Goal: Information Seeking & Learning: Learn about a topic

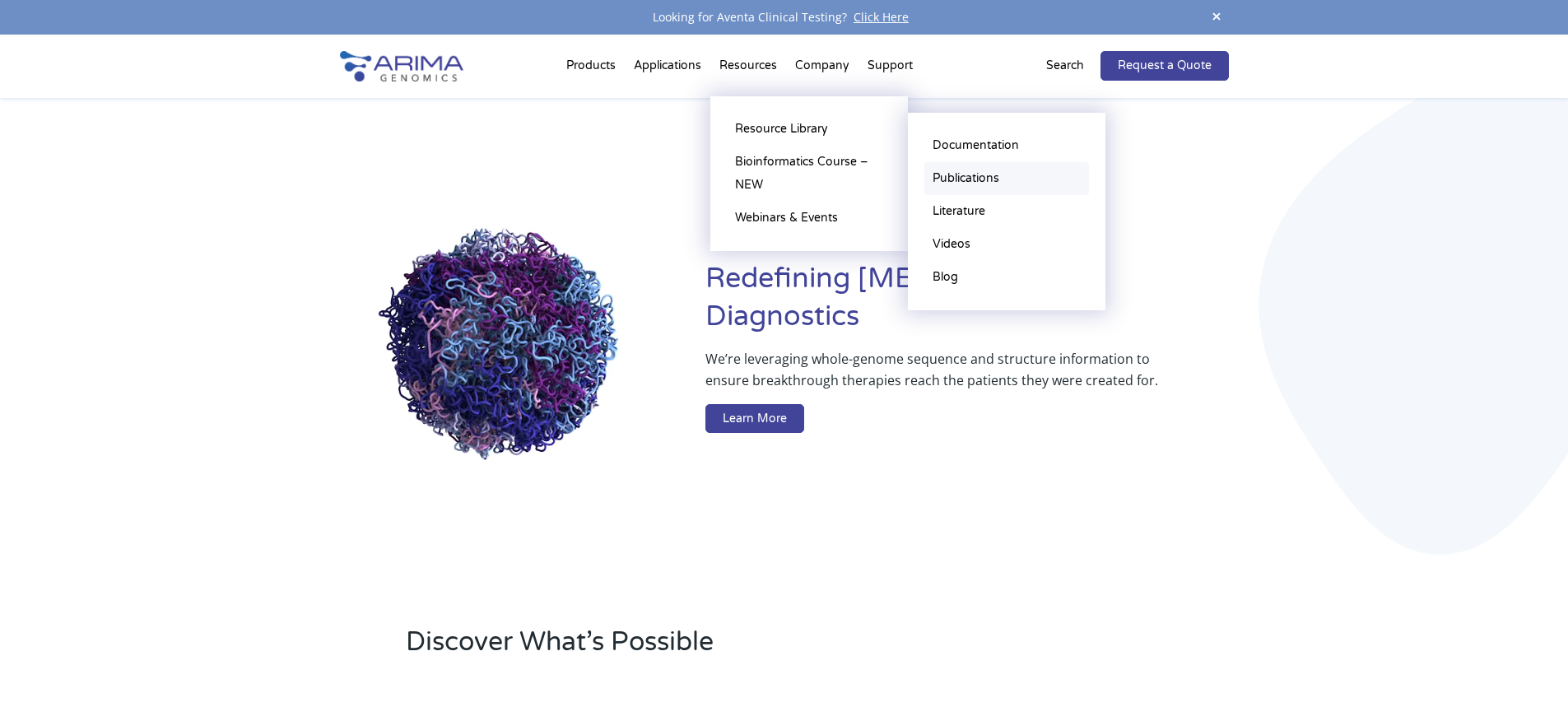
click at [958, 176] on link "Publications" at bounding box center [1006, 179] width 164 height 33
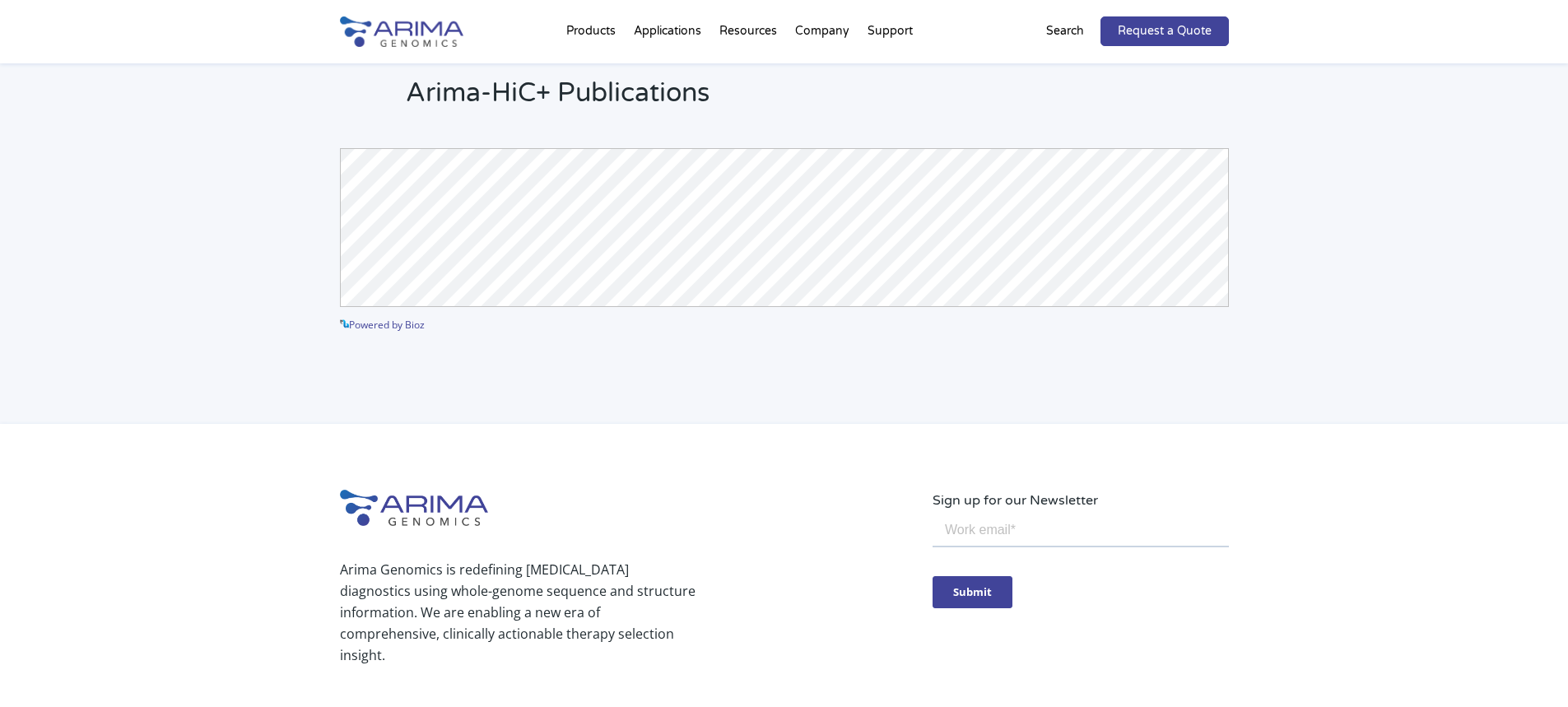
scroll to position [78, 0]
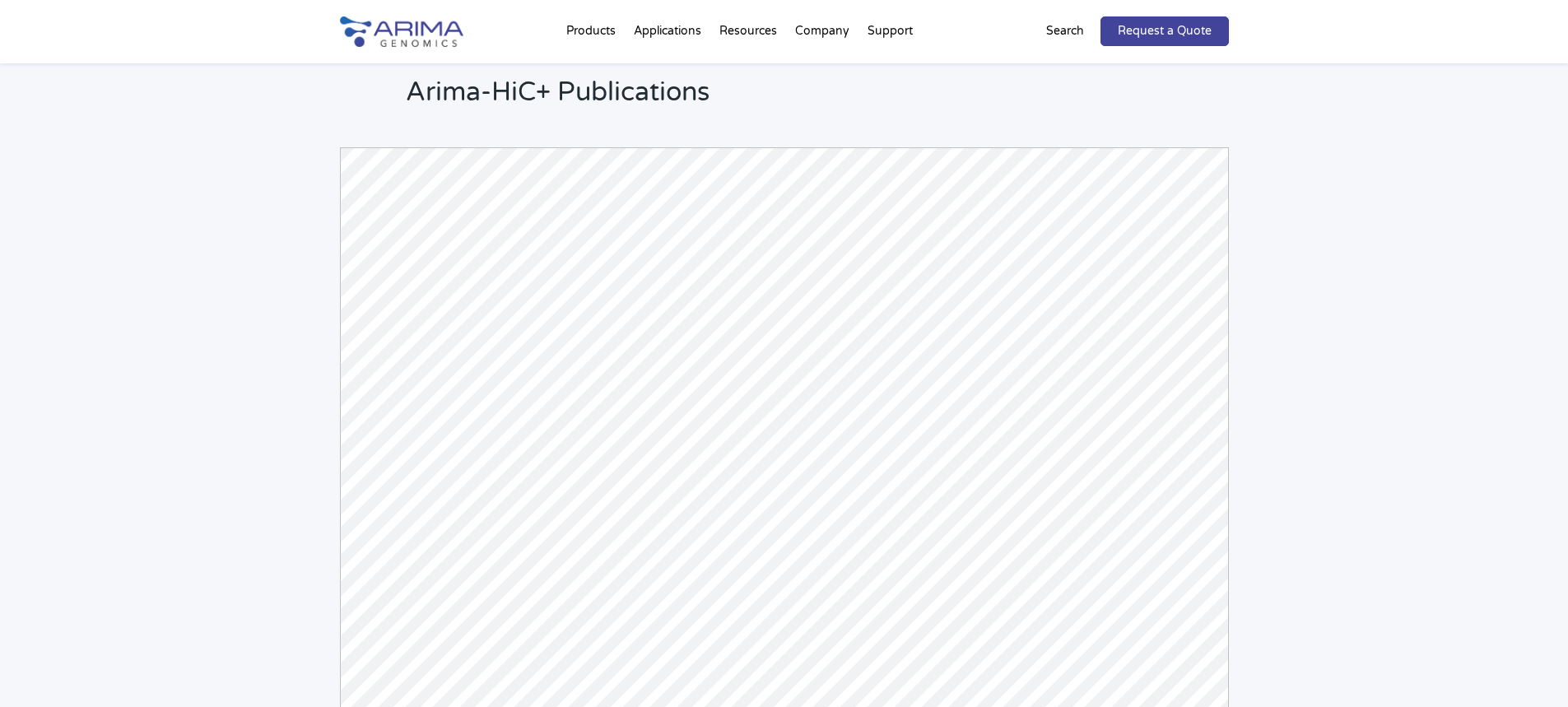
click at [294, 411] on div "Arima-HiC+ Publications Powered by Bioz © 2025 See more details on Bioz" at bounding box center [784, 410] width 1568 height 848
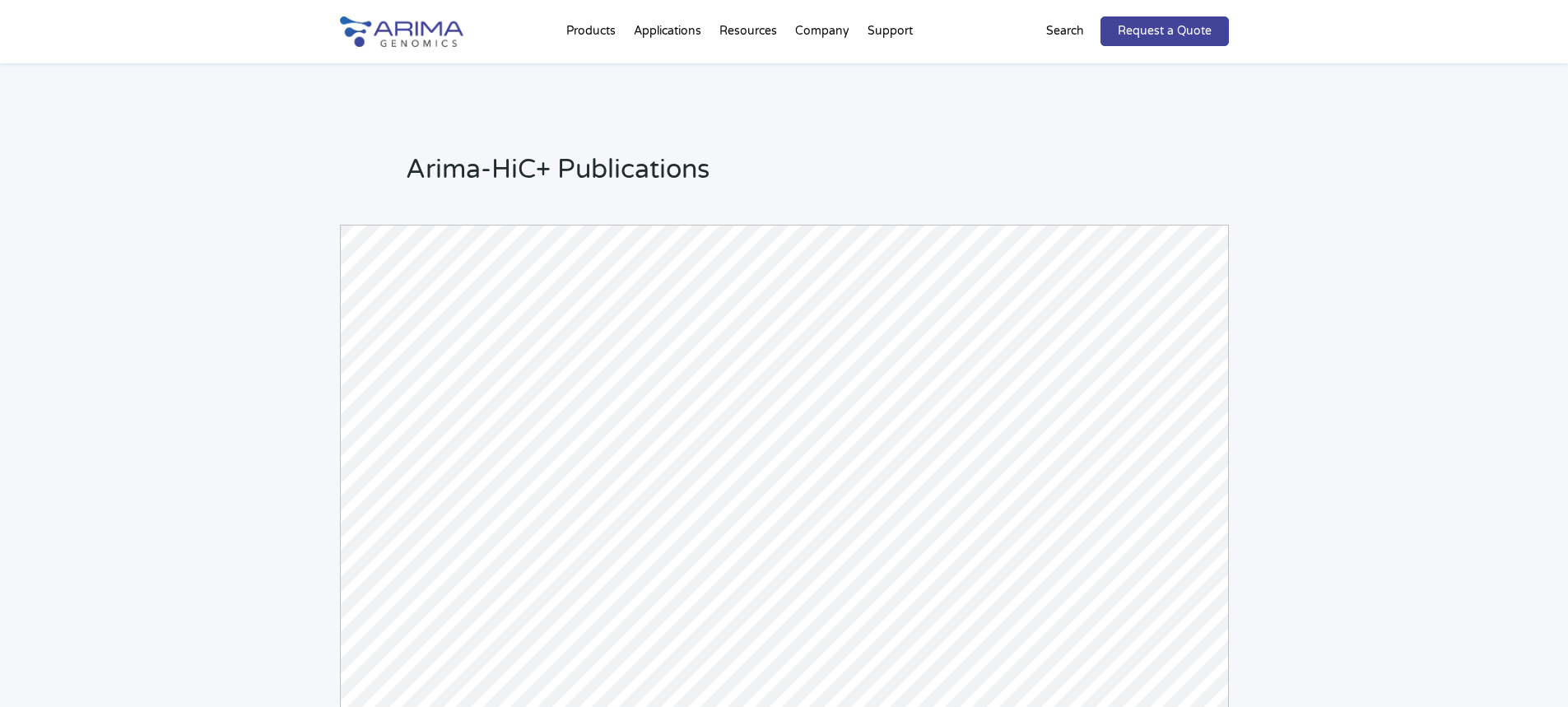
click at [237, 545] on div "Arima-HiC+ Publications Powered by Bioz © 2025 See more details on Bioz" at bounding box center [784, 487] width 1568 height 848
click at [1391, 370] on div "Arima-HiC+ Publications Powered by Bioz © 2025 See more details on Bioz" at bounding box center [784, 362] width 1568 height 848
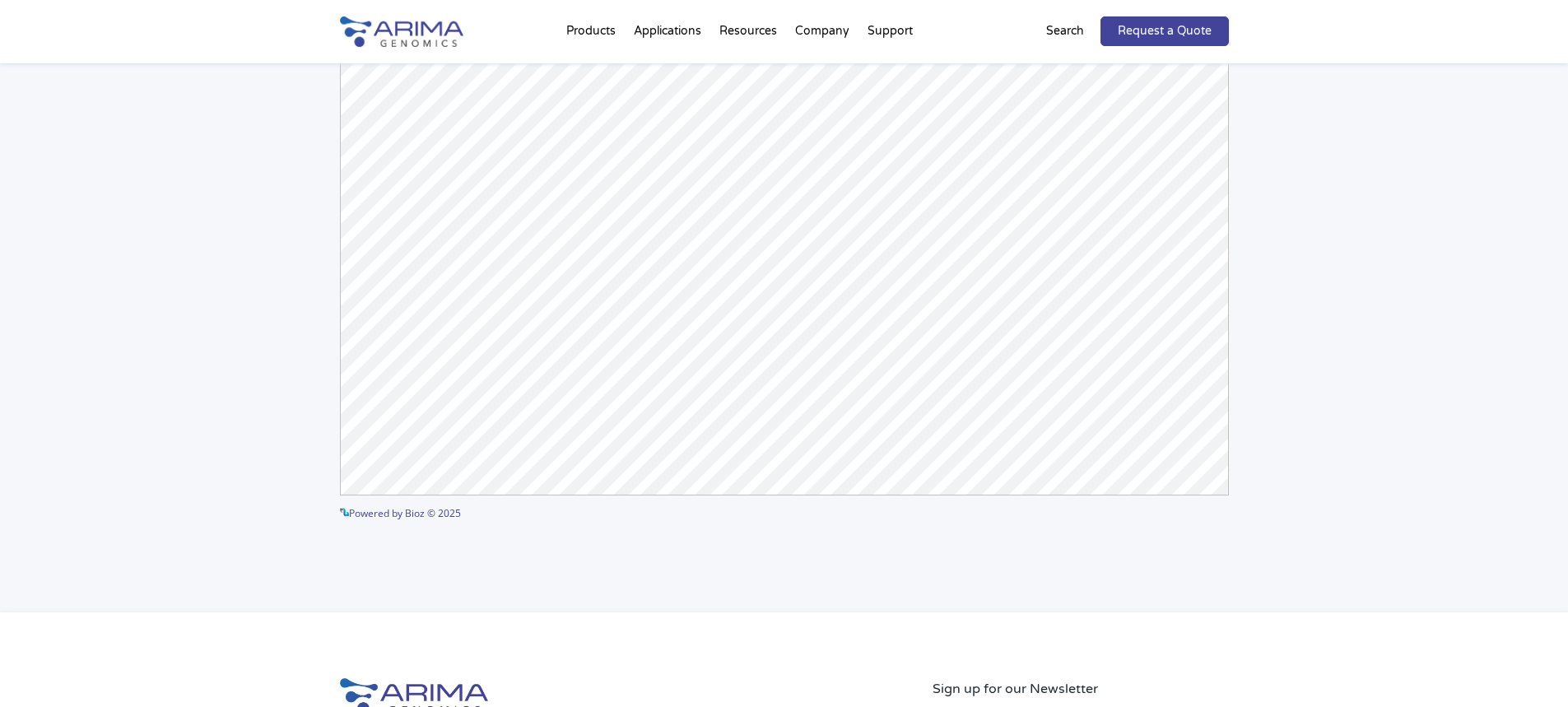
scroll to position [0, 0]
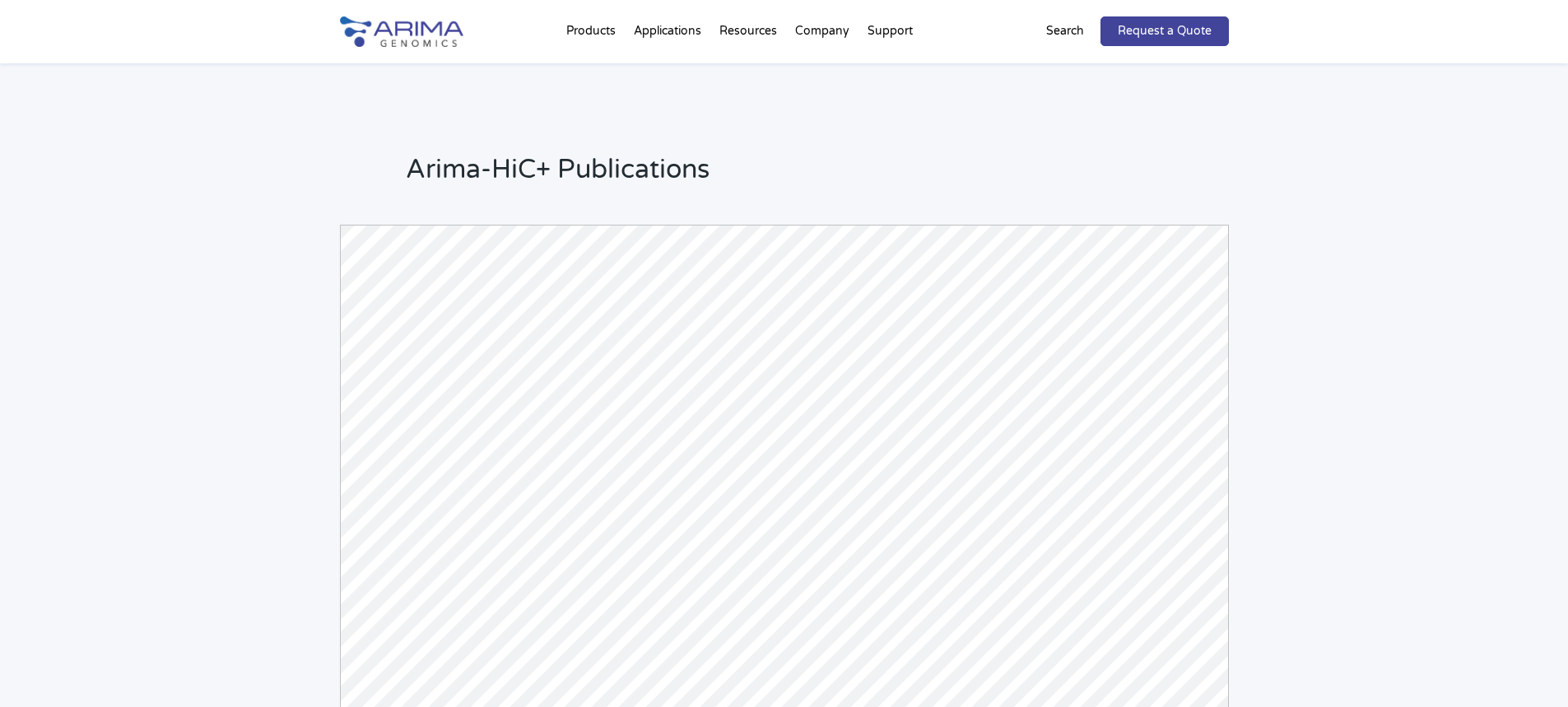
click at [199, 452] on div "Arima-HiC+ Publications Powered by Bioz © 2025 See more details on Bioz" at bounding box center [784, 487] width 1568 height 848
click at [236, 426] on div "Arima-HiC+ Publications Powered by Bioz © 2025 See more details on Bioz" at bounding box center [784, 487] width 1568 height 848
click at [1268, 262] on div "Arima-HiC+ Publications Powered by Bioz © 2025 See more details on Bioz" at bounding box center [784, 487] width 1568 height 848
click at [261, 469] on div "Arima-HiC+ Publications Powered by Bioz © 2025 See more details on Bioz" at bounding box center [784, 487] width 1568 height 848
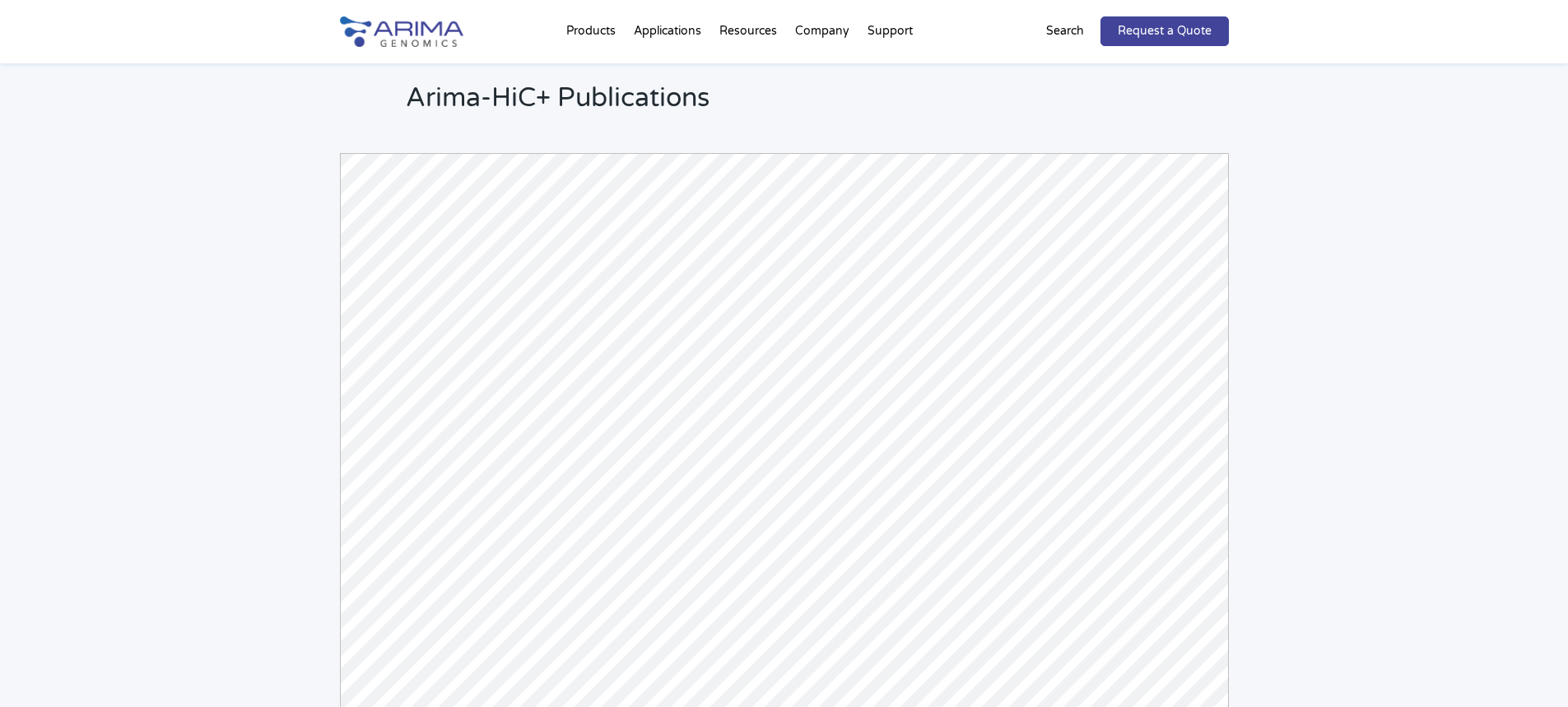
scroll to position [78, 0]
click at [1334, 539] on div "Arima-HiC+ Publications Powered by Bioz © 2025 See more details on Bioz" at bounding box center [784, 410] width 1568 height 848
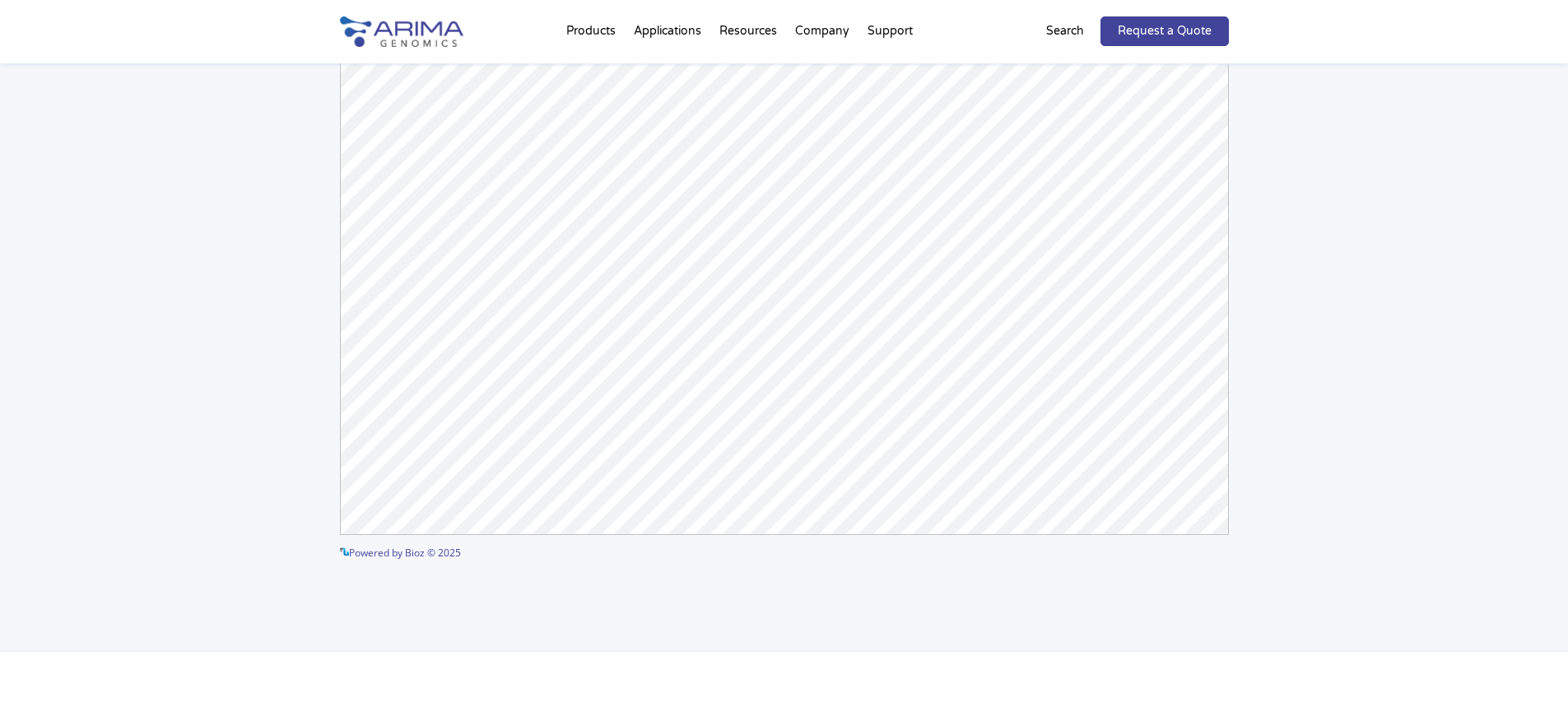
scroll to position [260, 0]
click at [1334, 539] on div "Arima-HiC+ Publications Powered by Bioz © 2025 See more details on Bioz" at bounding box center [784, 228] width 1568 height 848
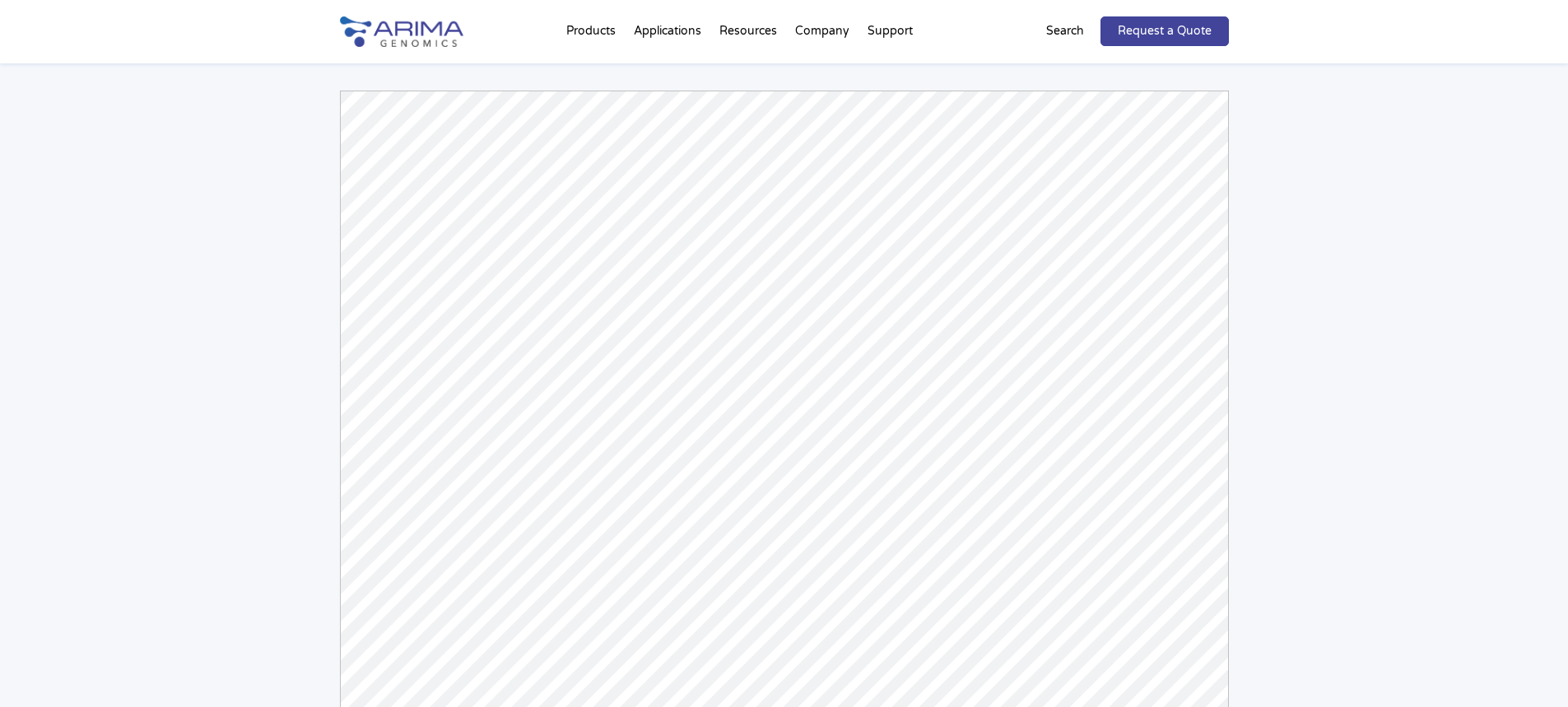
scroll to position [0, 0]
